Goal: Transaction & Acquisition: Obtain resource

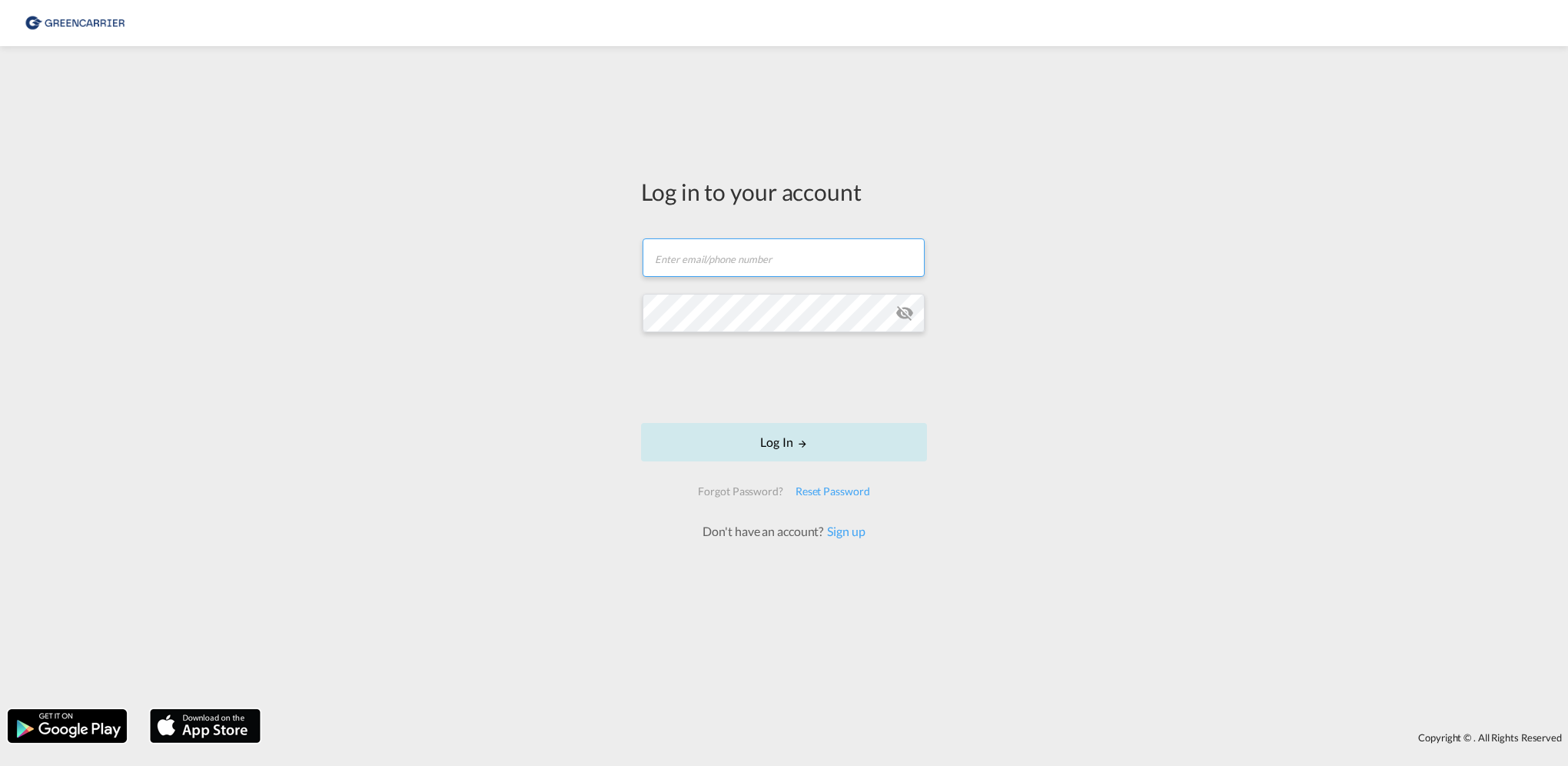
type input "eirik.rasmussen@hecksher.com"
click at [751, 440] on button "Log In" at bounding box center [784, 441] width 286 height 38
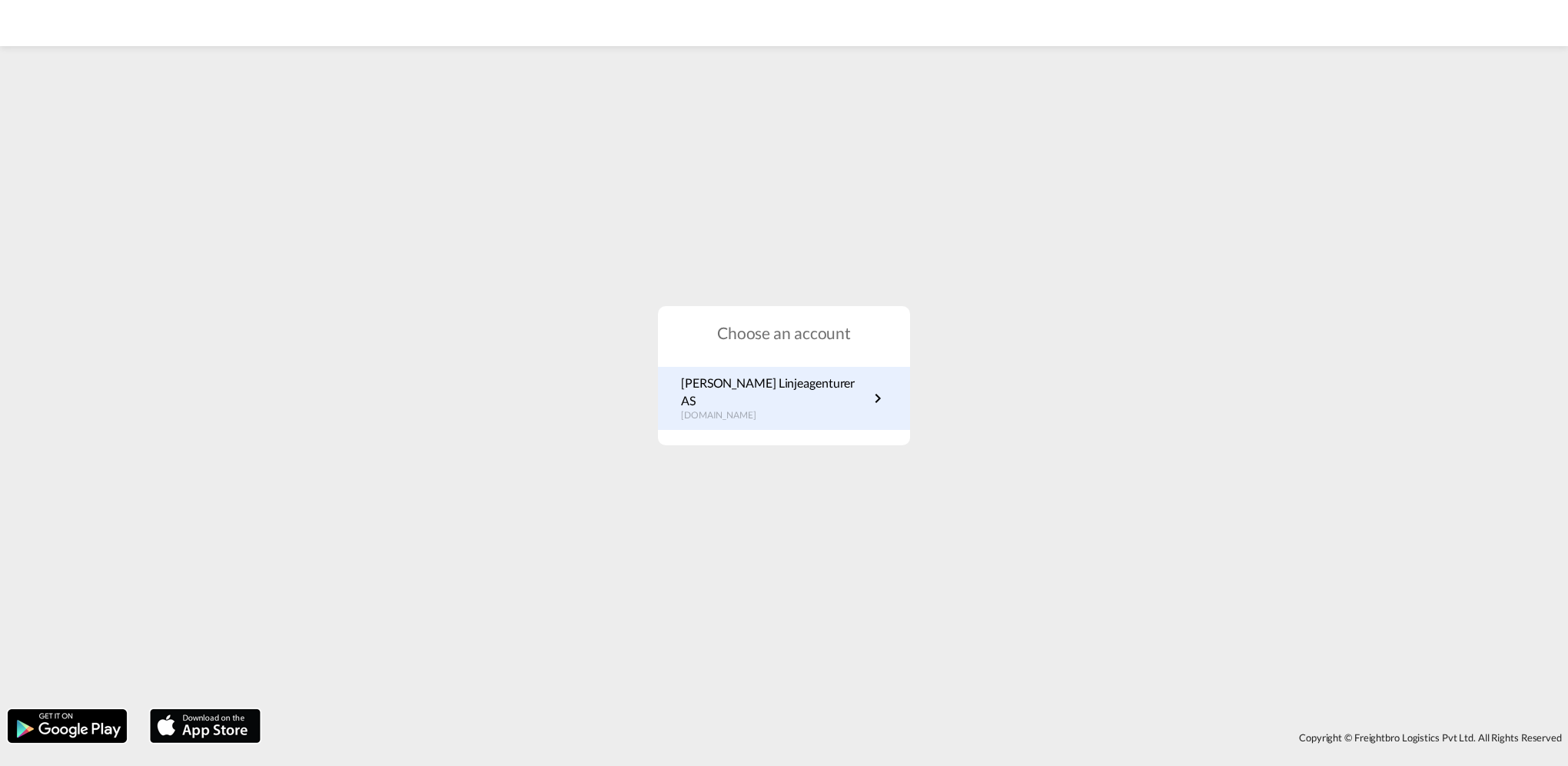
click at [711, 397] on p "Hecksher Linjeagenturer AS" at bounding box center [774, 391] width 187 height 35
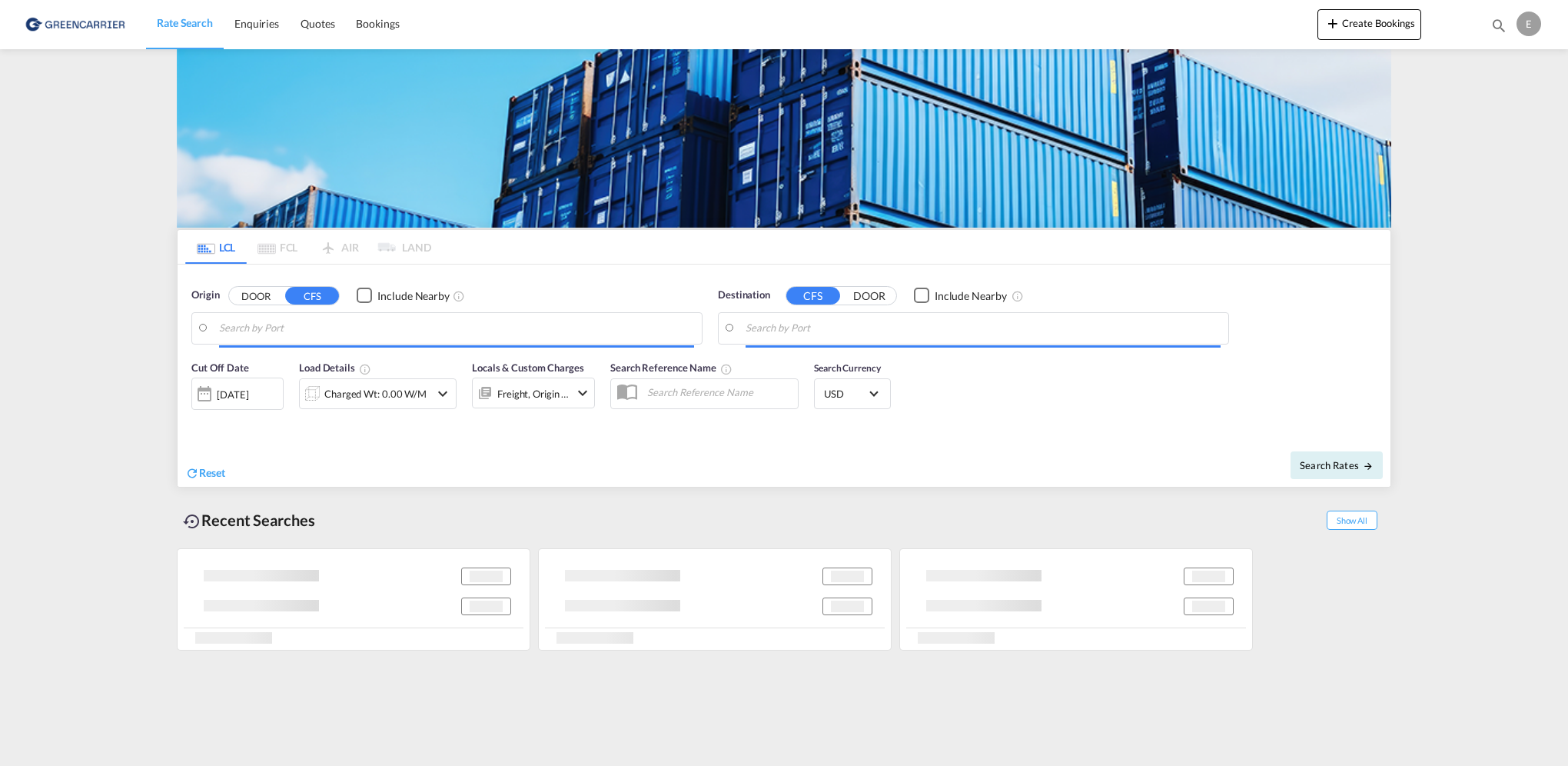
type input "[GEOGRAPHIC_DATA], NOOSL"
type input "Busan, KRPUS"
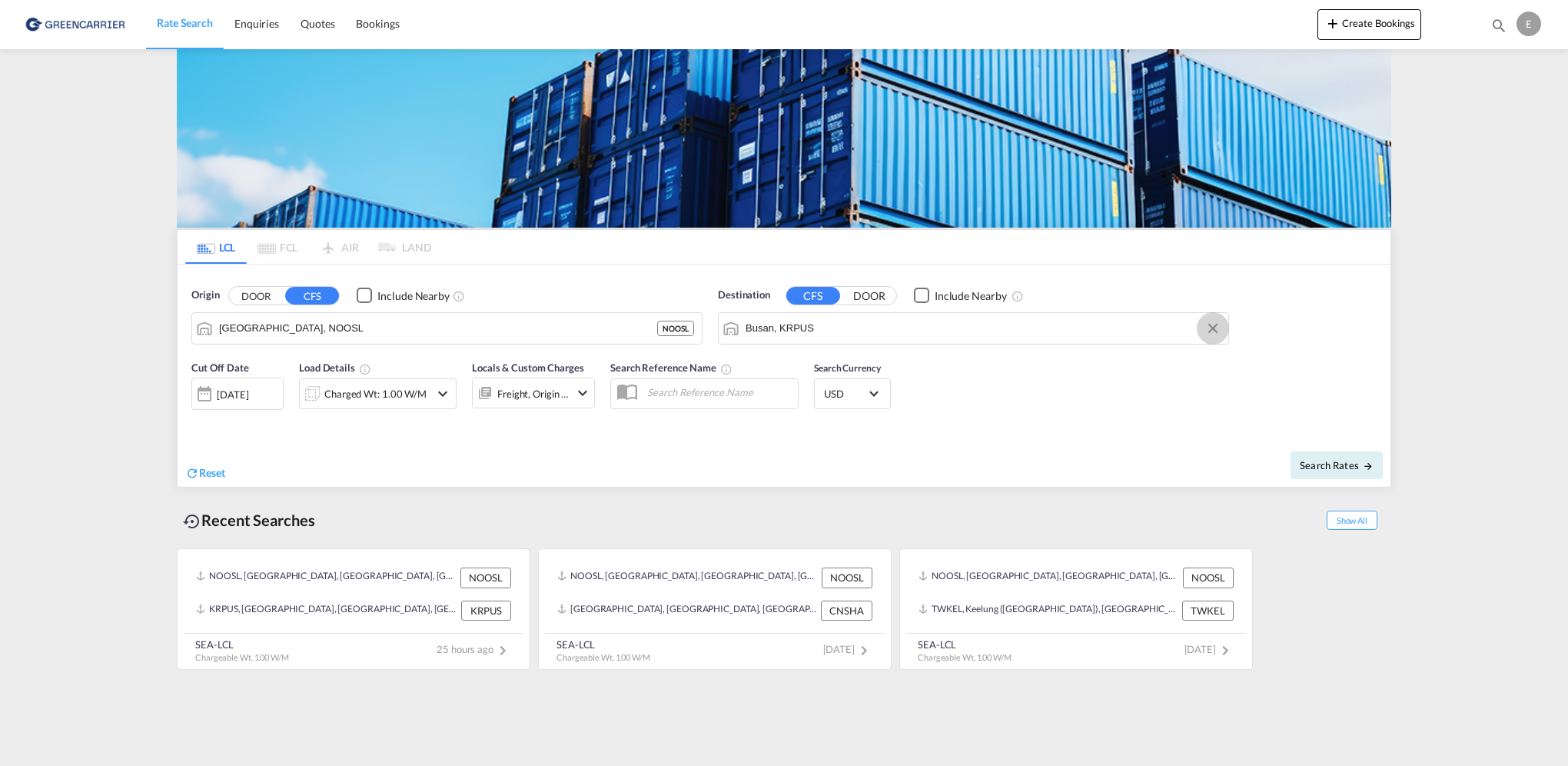
click at [1219, 327] on button "Clear Input" at bounding box center [1213, 327] width 23 height 23
click at [899, 369] on div "Taichung [GEOGRAPHIC_DATA], [GEOGRAPHIC_DATA] TWTXG" at bounding box center [864, 370] width 292 height 46
type input "Taichung, TWTXG"
click at [1338, 467] on span "Search Rates" at bounding box center [1336, 465] width 74 height 13
type input "NOOSL to TWTXG / [DATE]"
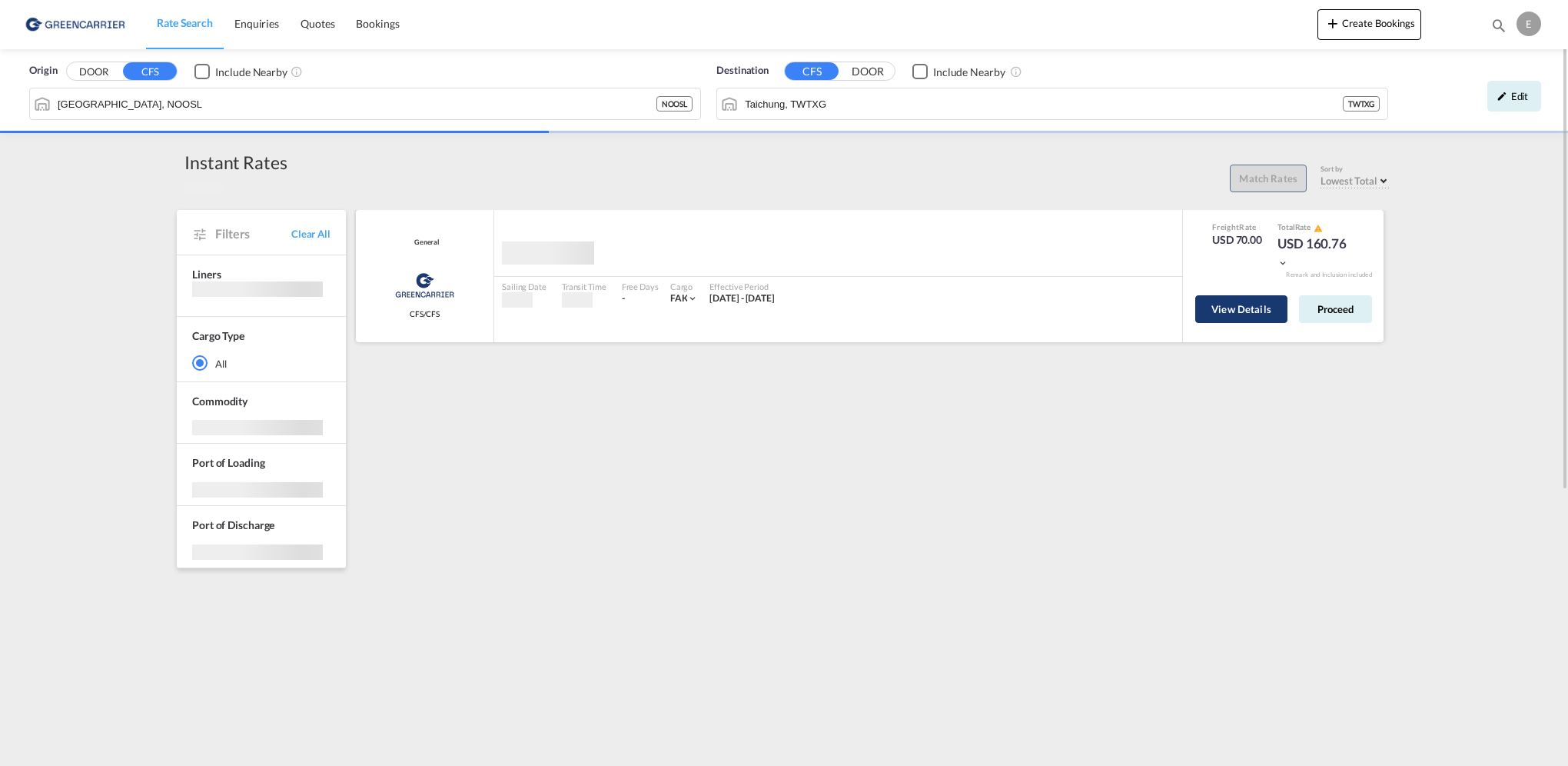
click at [1249, 306] on button "View Details" at bounding box center [1241, 309] width 92 height 28
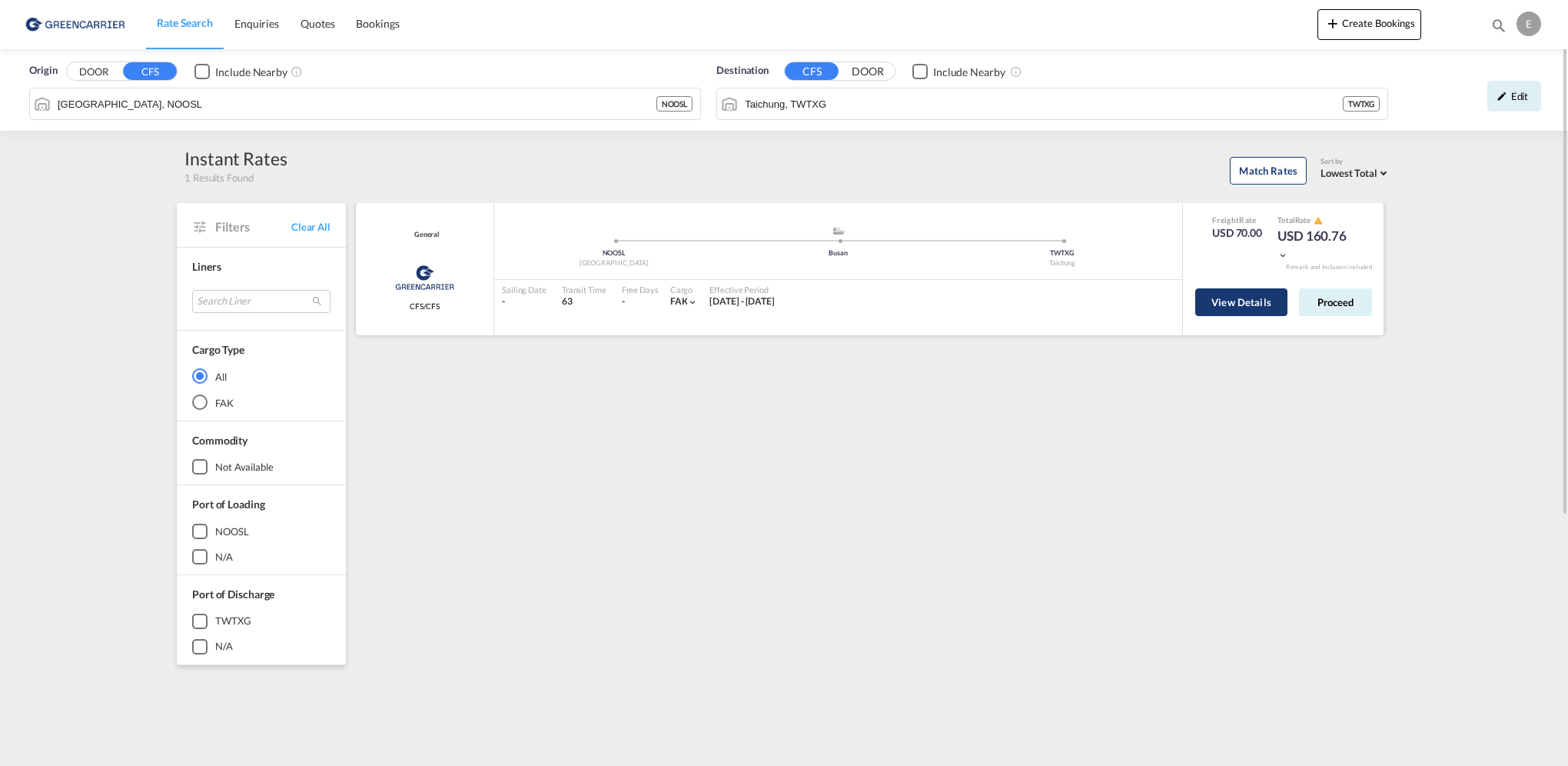
click at [1227, 304] on button "View Details" at bounding box center [1241, 302] width 92 height 28
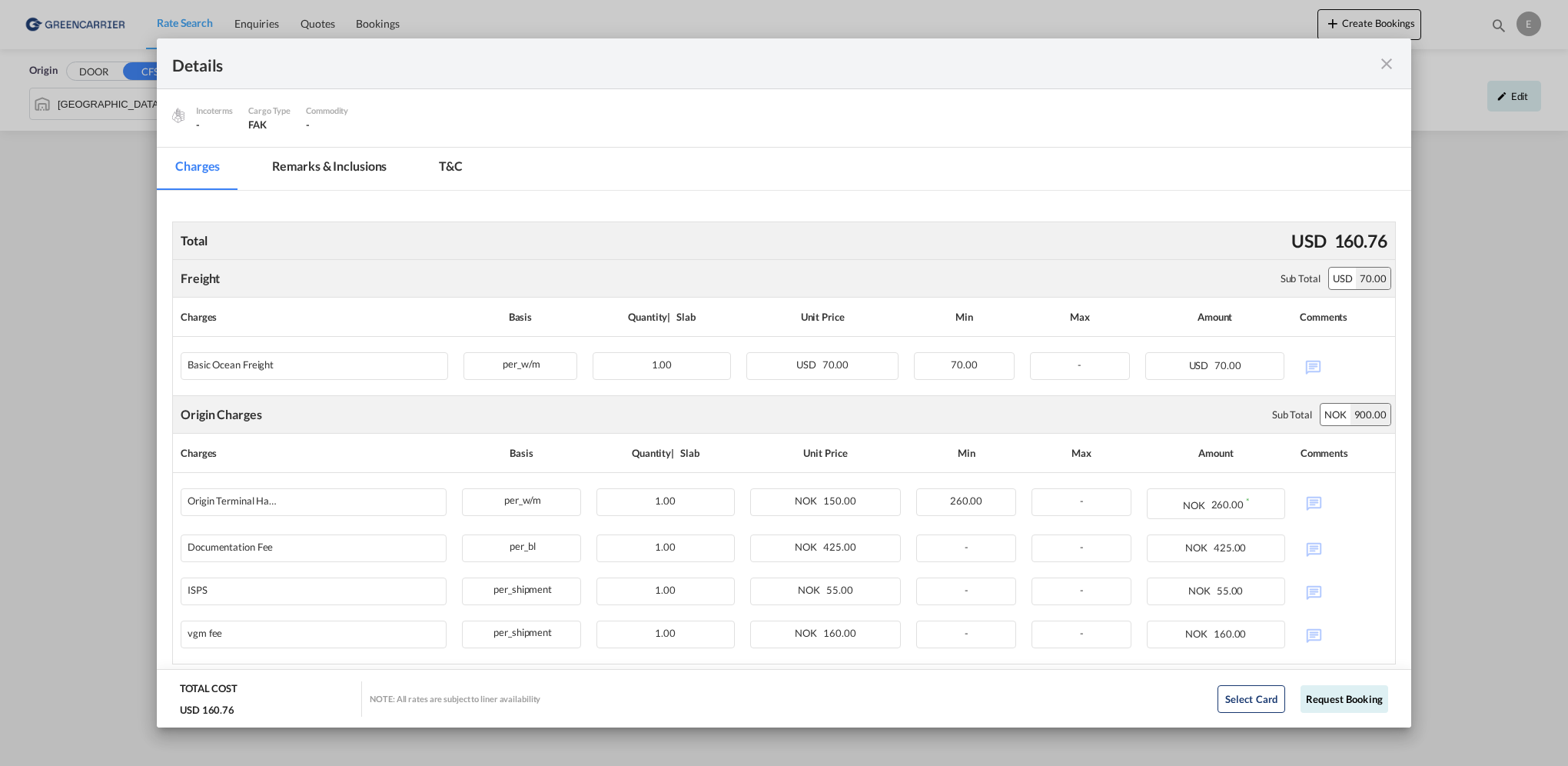
scroll to position [193, 0]
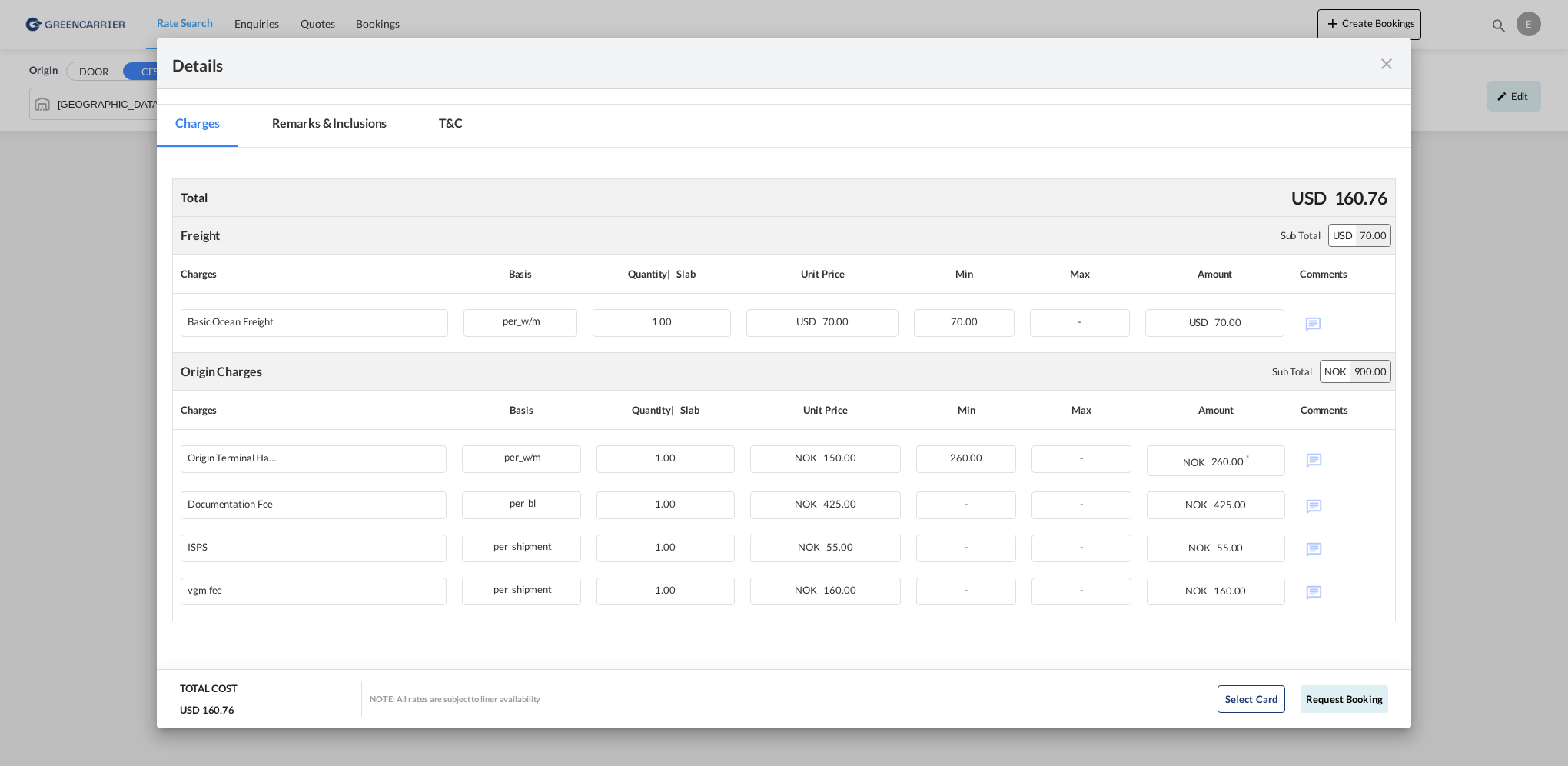
click at [1382, 65] on md-icon "icon-close fg-AAA8AD m-0 cursor" at bounding box center [1387, 64] width 19 height 19
